Goal: Understand process/instructions

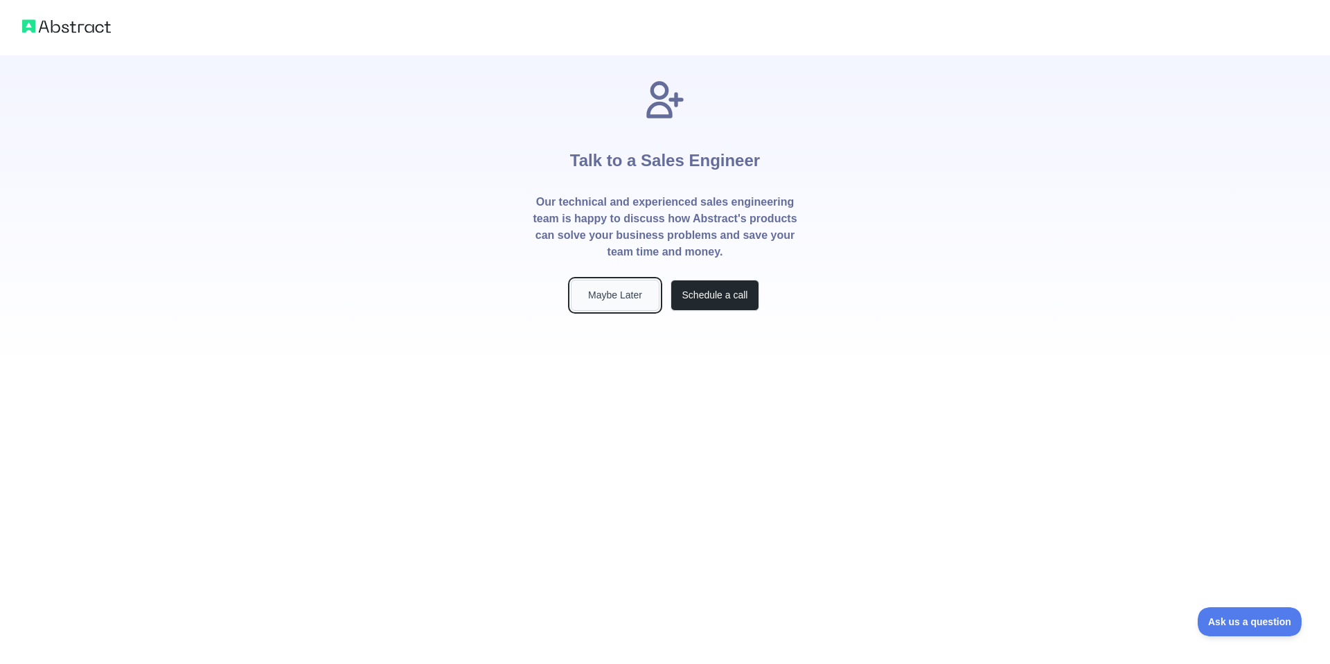
click at [603, 298] on button "Maybe Later" at bounding box center [615, 295] width 89 height 31
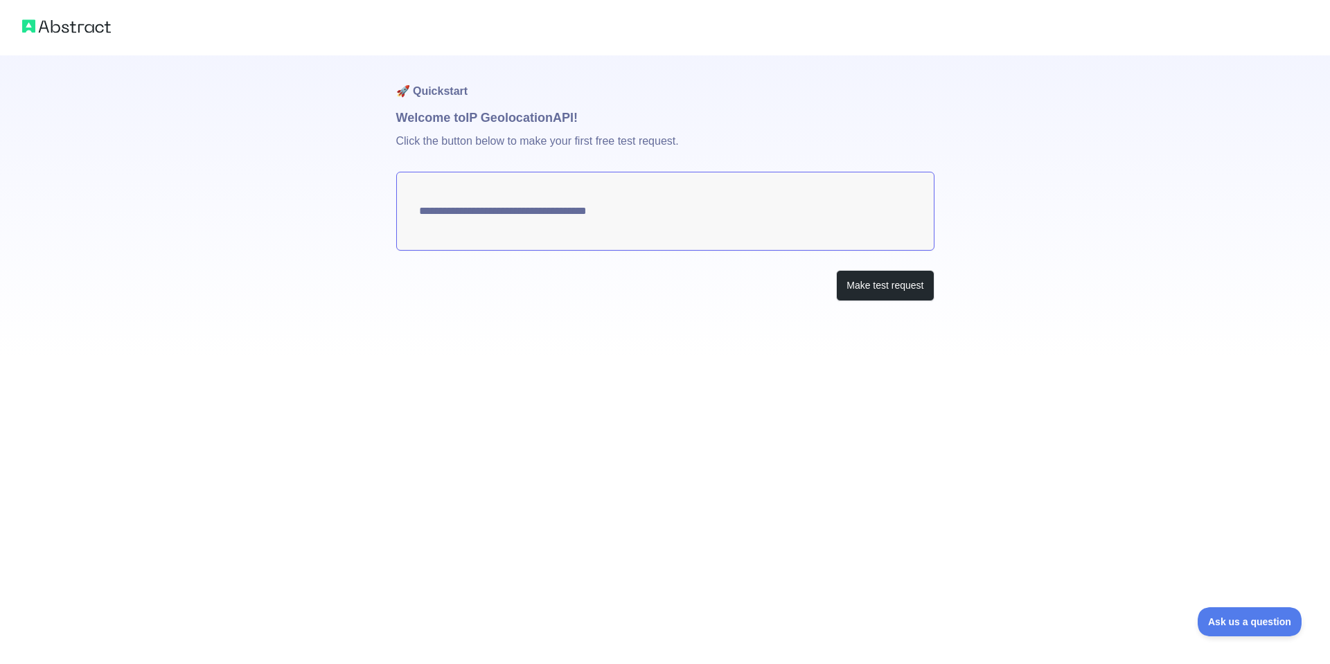
type textarea "**********"
click at [861, 295] on button "Make test request" at bounding box center [885, 285] width 98 height 31
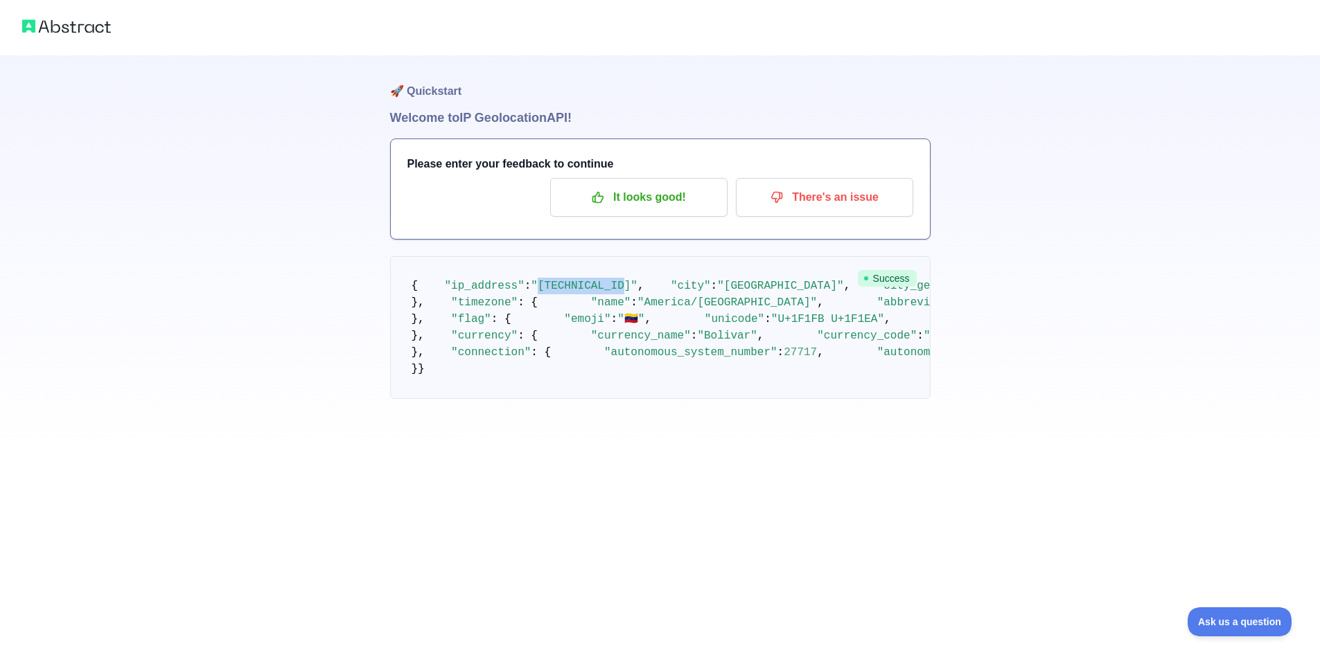
drag, startPoint x: 623, startPoint y: 304, endPoint x: 540, endPoint y: 299, distance: 83.3
click at [540, 292] on span ""[TECHNICAL_ID]"" at bounding box center [584, 286] width 107 height 12
copy span "[TECHNICAL_ID]"
click at [68, 17] on img at bounding box center [66, 26] width 89 height 19
